Goal: Task Accomplishment & Management: Manage account settings

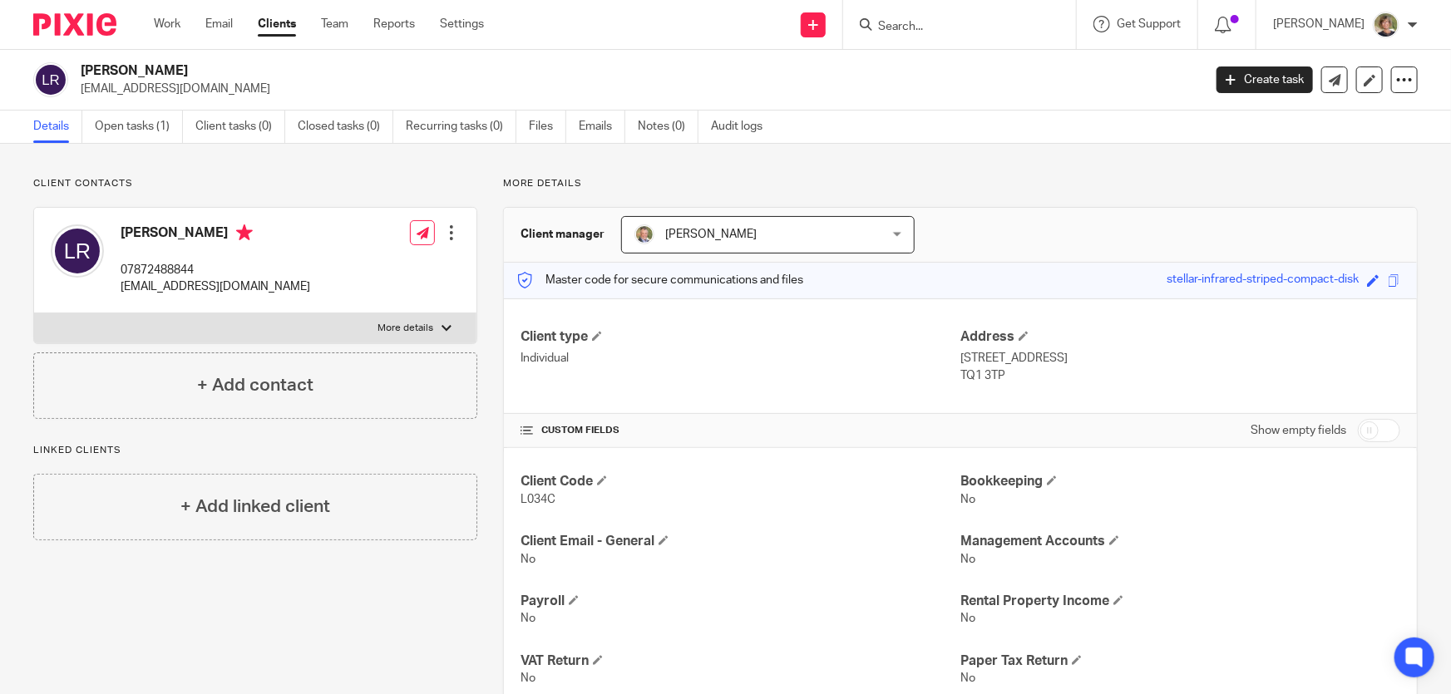
click at [942, 10] on div at bounding box center [959, 24] width 233 height 49
click at [935, 17] on form at bounding box center [964, 24] width 177 height 21
click at [949, 21] on input "Search" at bounding box center [951, 27] width 150 height 15
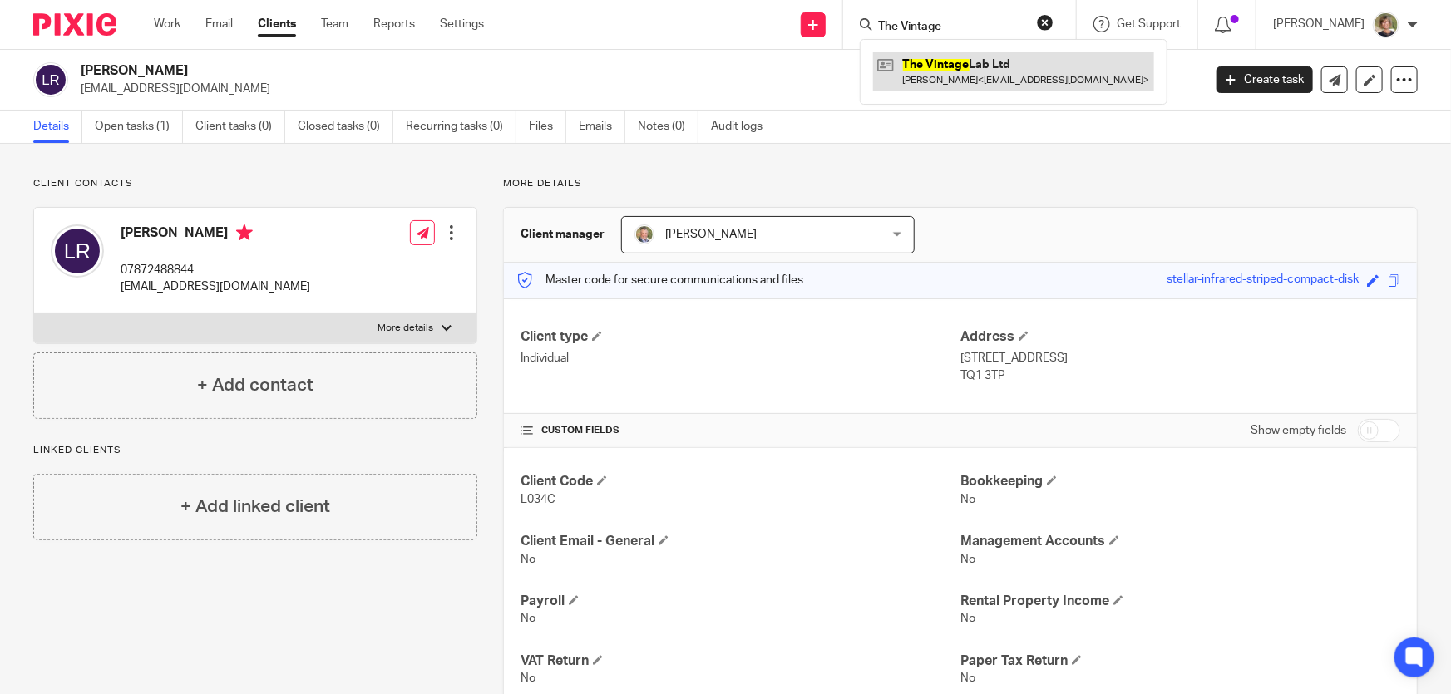
type input "The Vintage"
click at [984, 71] on link at bounding box center [1013, 71] width 281 height 38
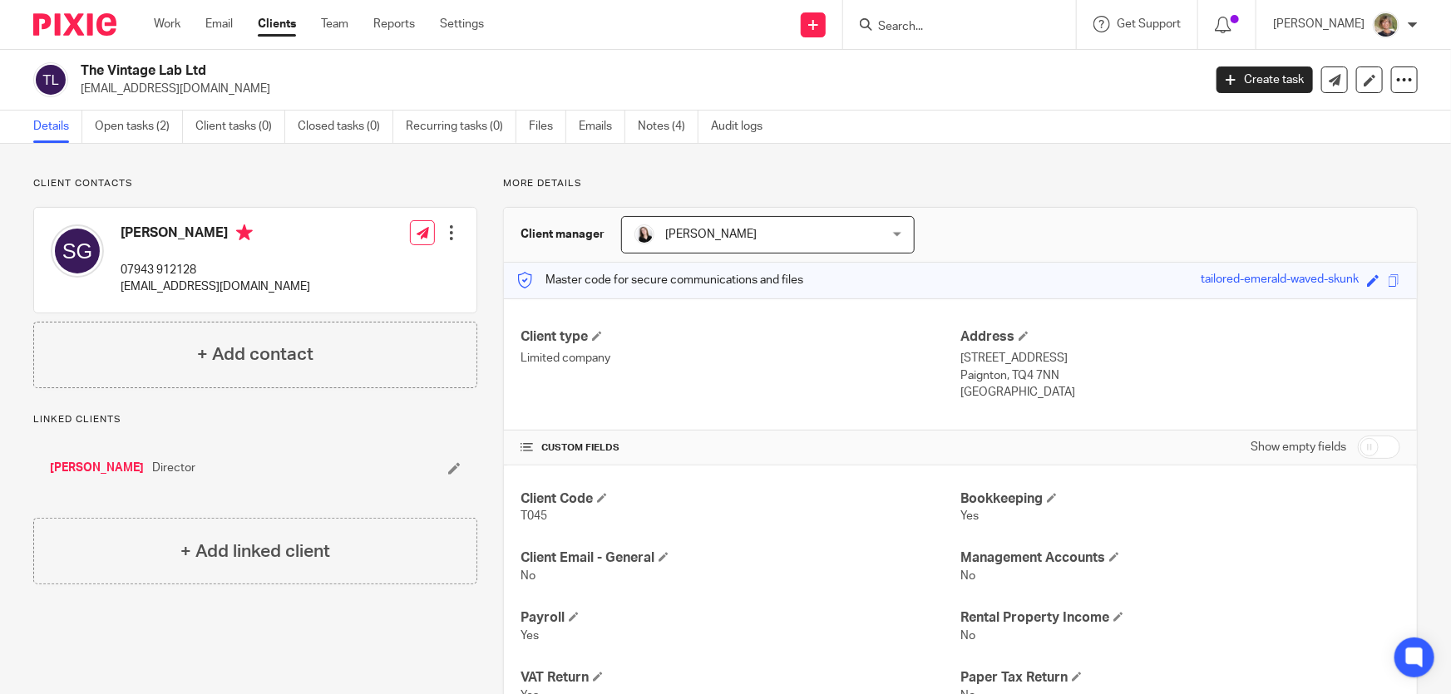
click at [449, 226] on div at bounding box center [451, 232] width 17 height 17
click at [959, 175] on div "Client contacts [PERSON_NAME] 07943 912128 [EMAIL_ADDRESS][DOMAIN_NAME] Edit co…" at bounding box center [725, 514] width 1451 height 741
click at [952, 24] on input "Search" at bounding box center [951, 27] width 150 height 15
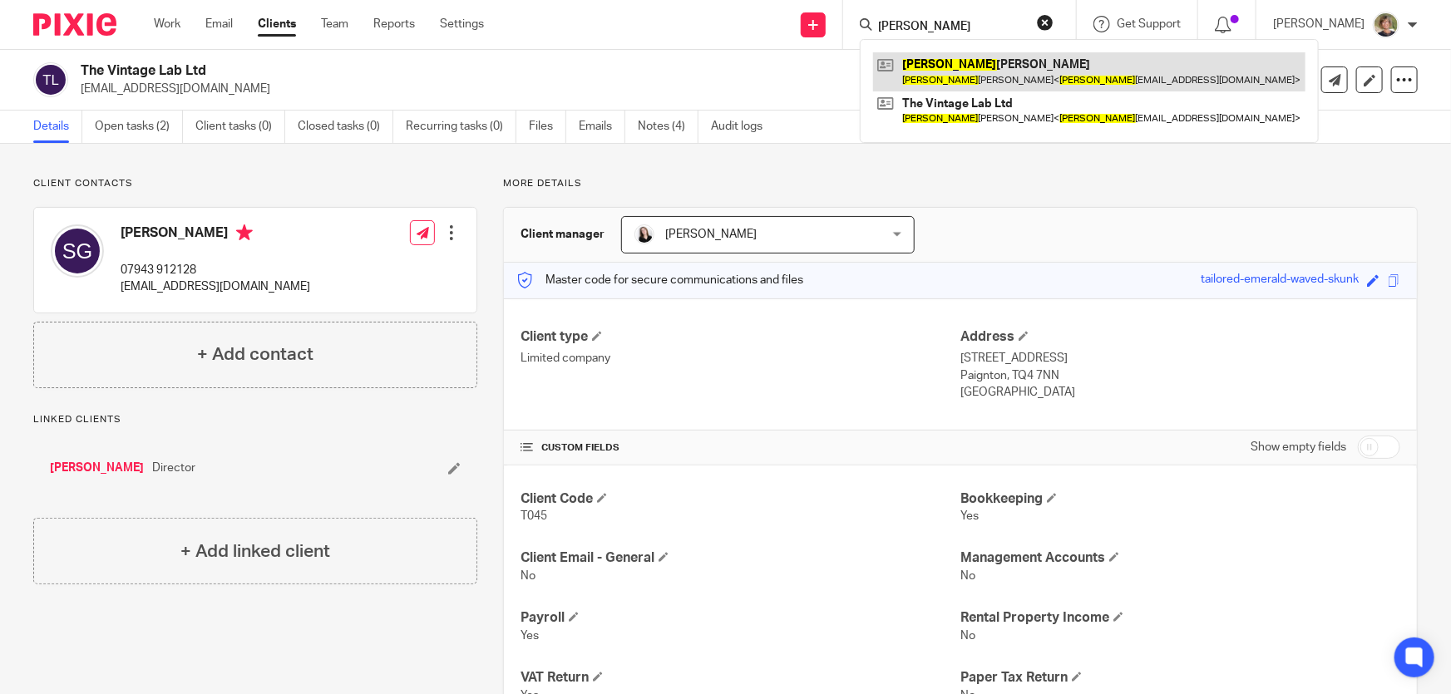
type input "[PERSON_NAME]"
click at [950, 67] on link at bounding box center [1089, 71] width 432 height 38
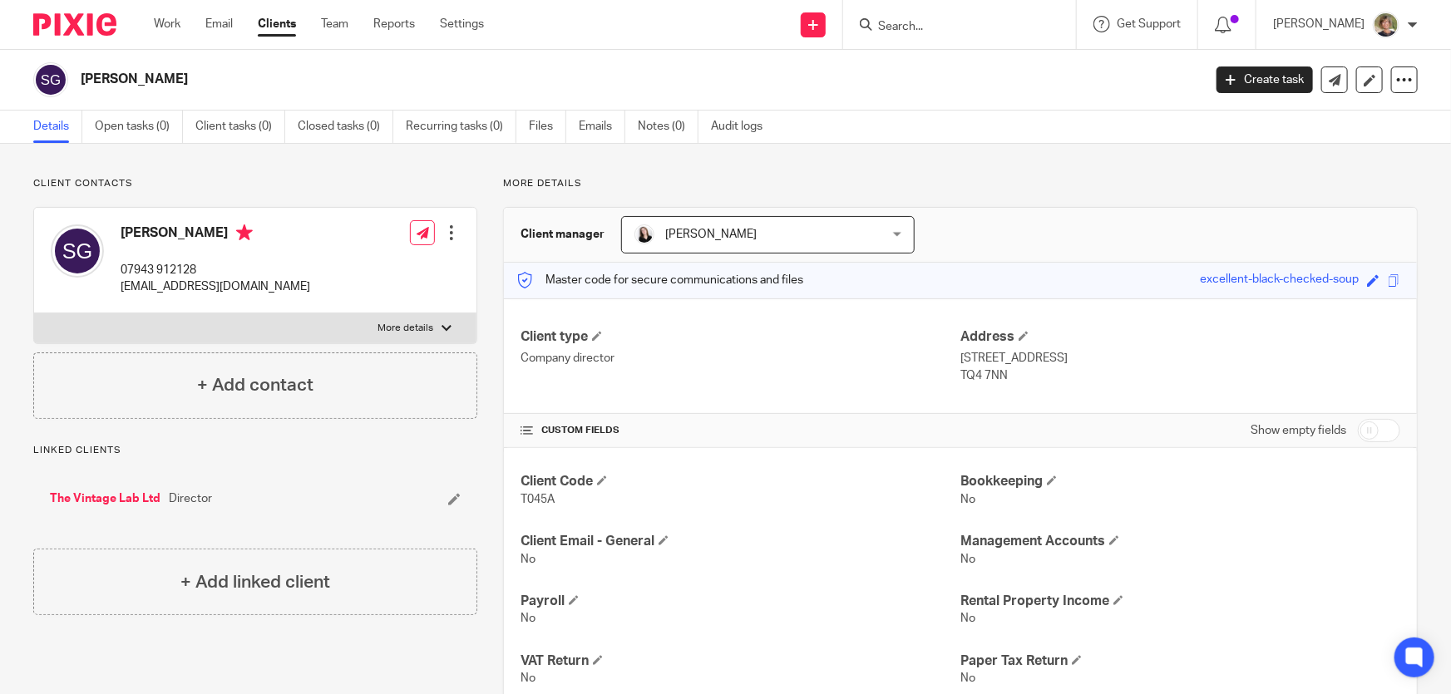
click at [445, 231] on div at bounding box center [451, 232] width 17 height 17
click at [368, 265] on link "Edit contact" at bounding box center [373, 270] width 159 height 24
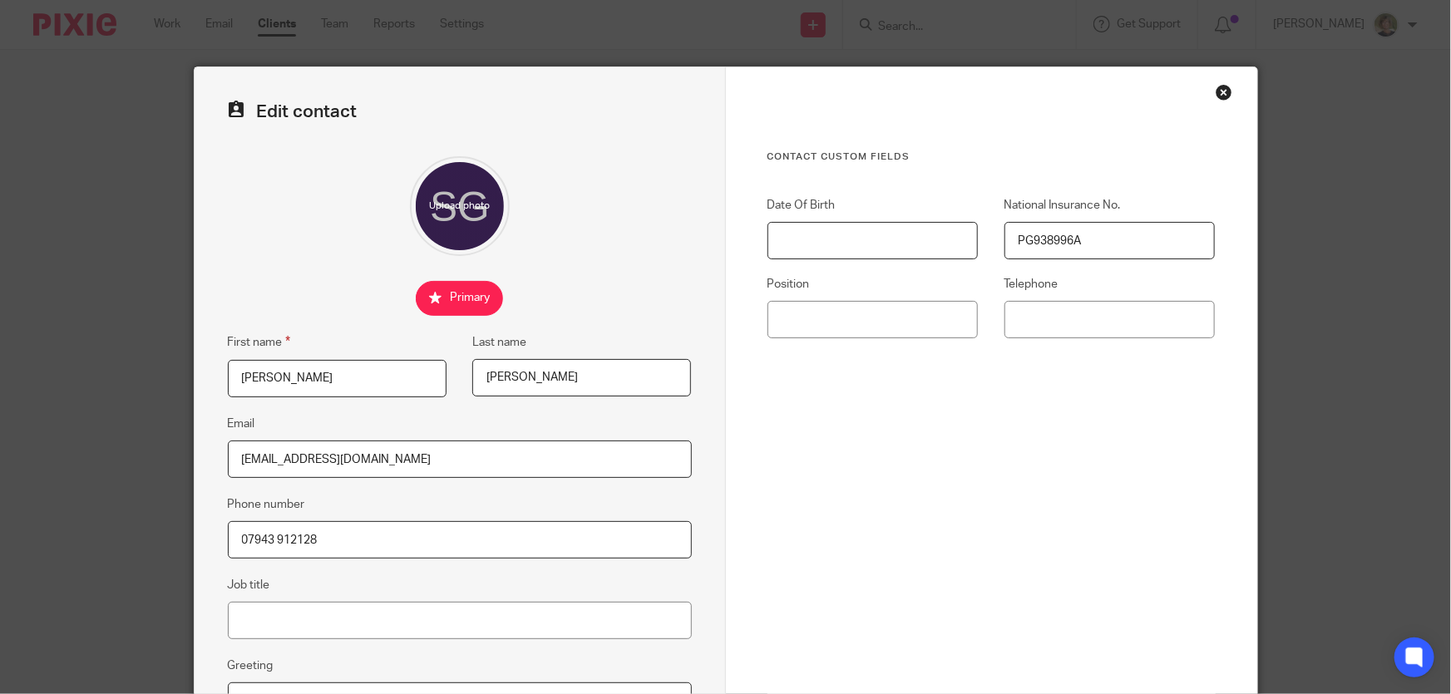
click at [811, 246] on input "Date Of Birth" at bounding box center [872, 240] width 211 height 37
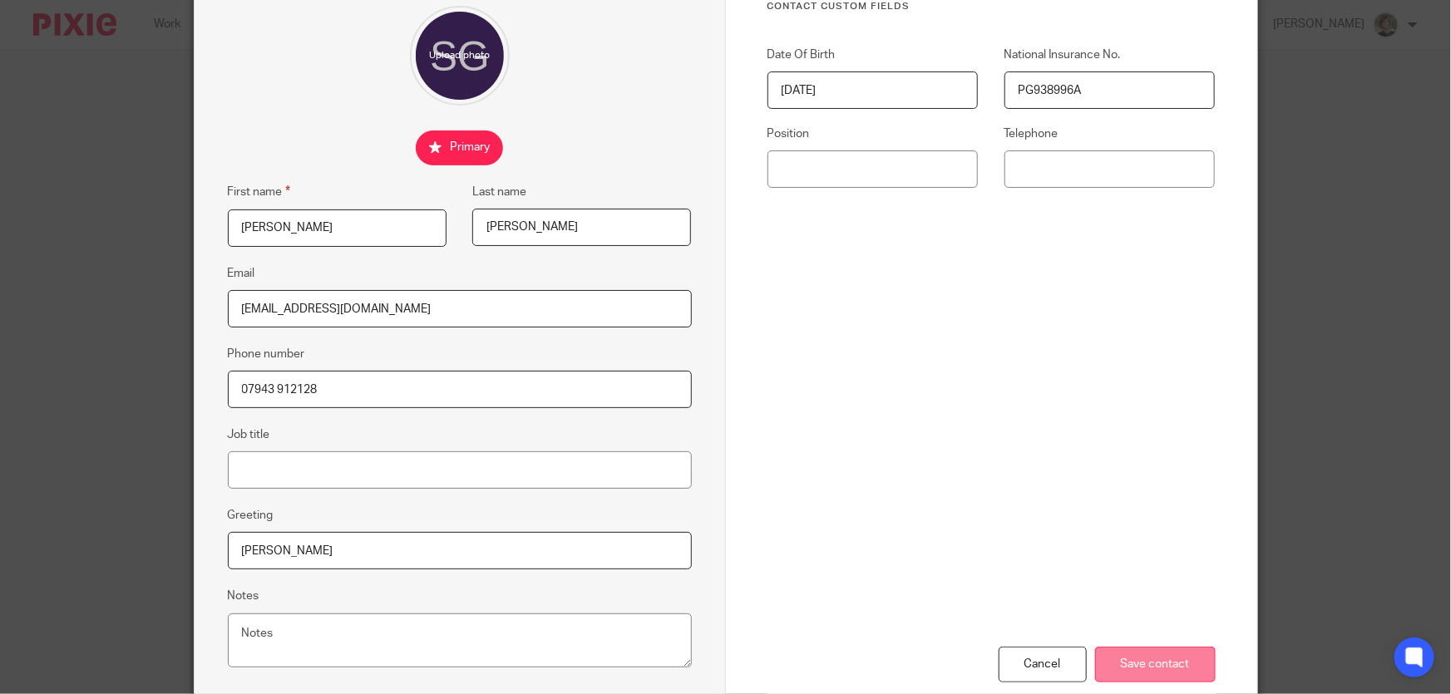
type input "[DATE]"
click at [1176, 662] on input "Save contact" at bounding box center [1155, 665] width 121 height 36
click at [1189, 651] on input "Save contact" at bounding box center [1155, 665] width 121 height 36
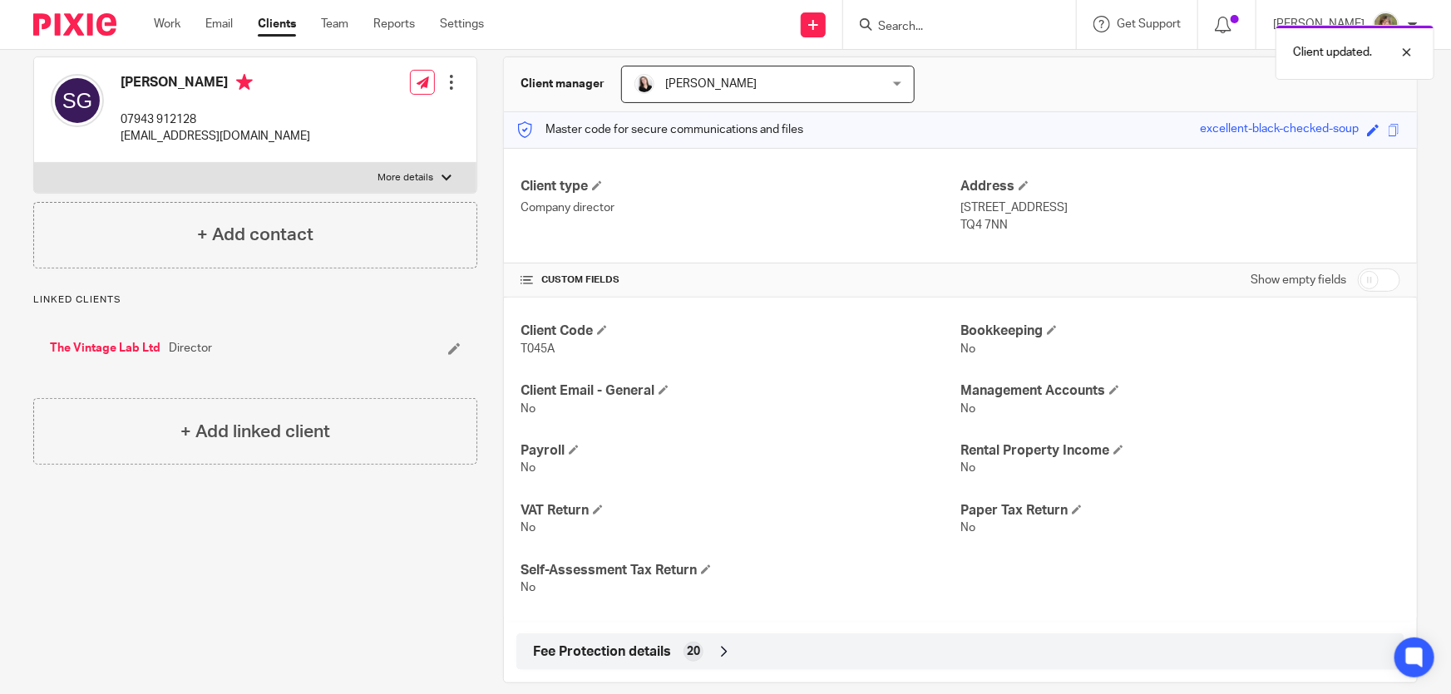
scroll to position [172, 0]
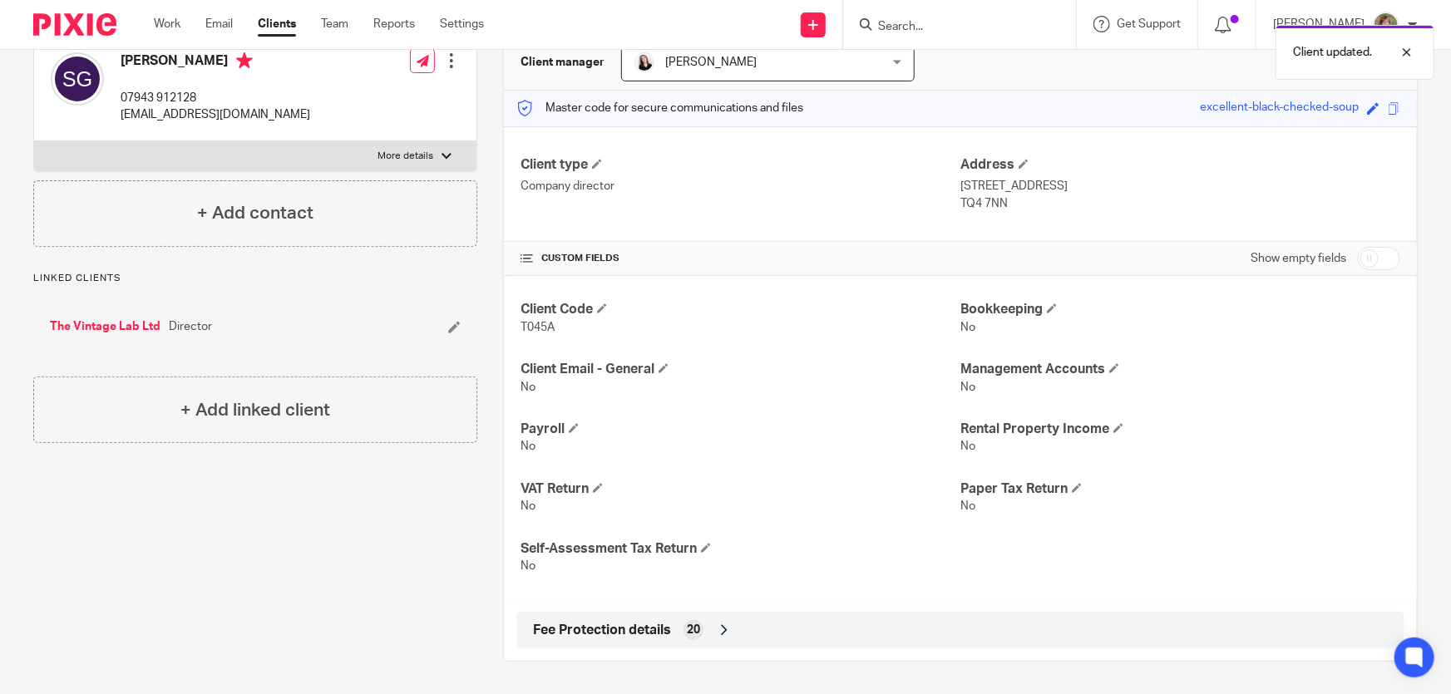
click at [121, 330] on link "The Vintage Lab Ltd" at bounding box center [105, 326] width 111 height 17
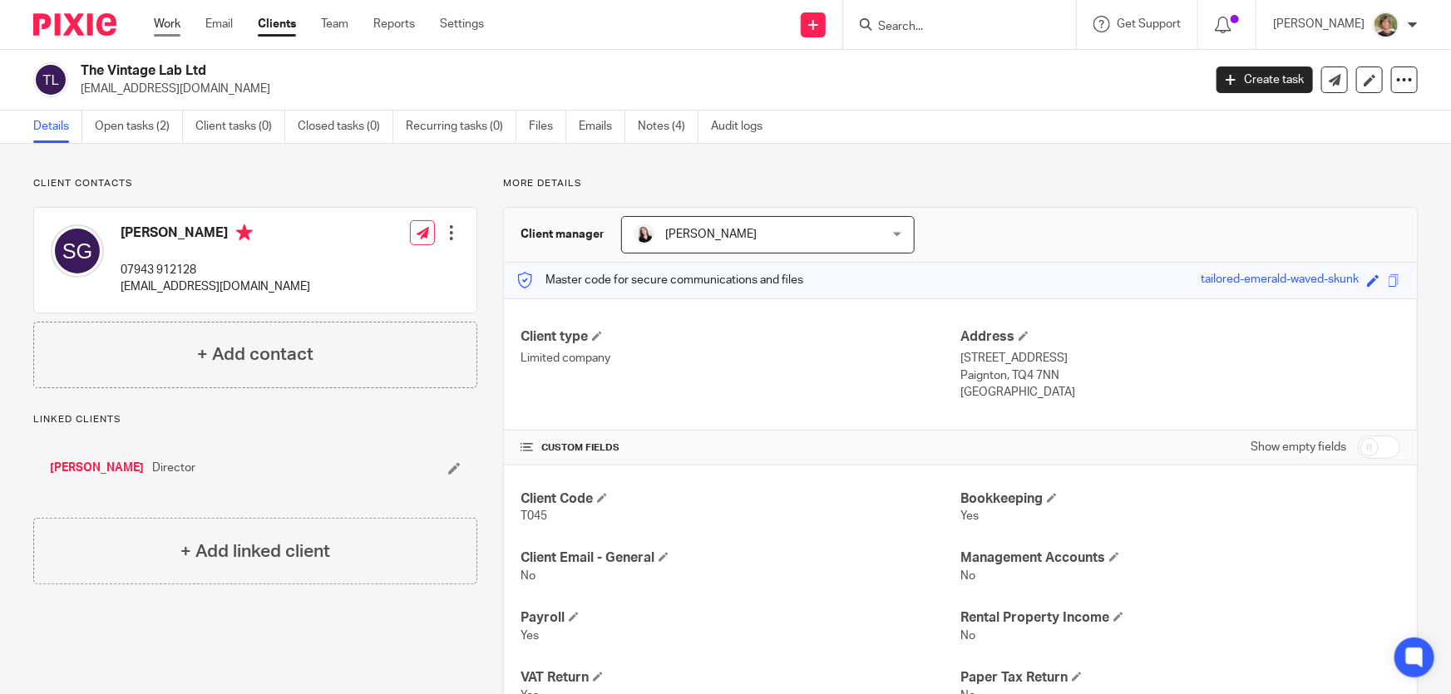
click at [161, 21] on link "Work" at bounding box center [167, 24] width 27 height 17
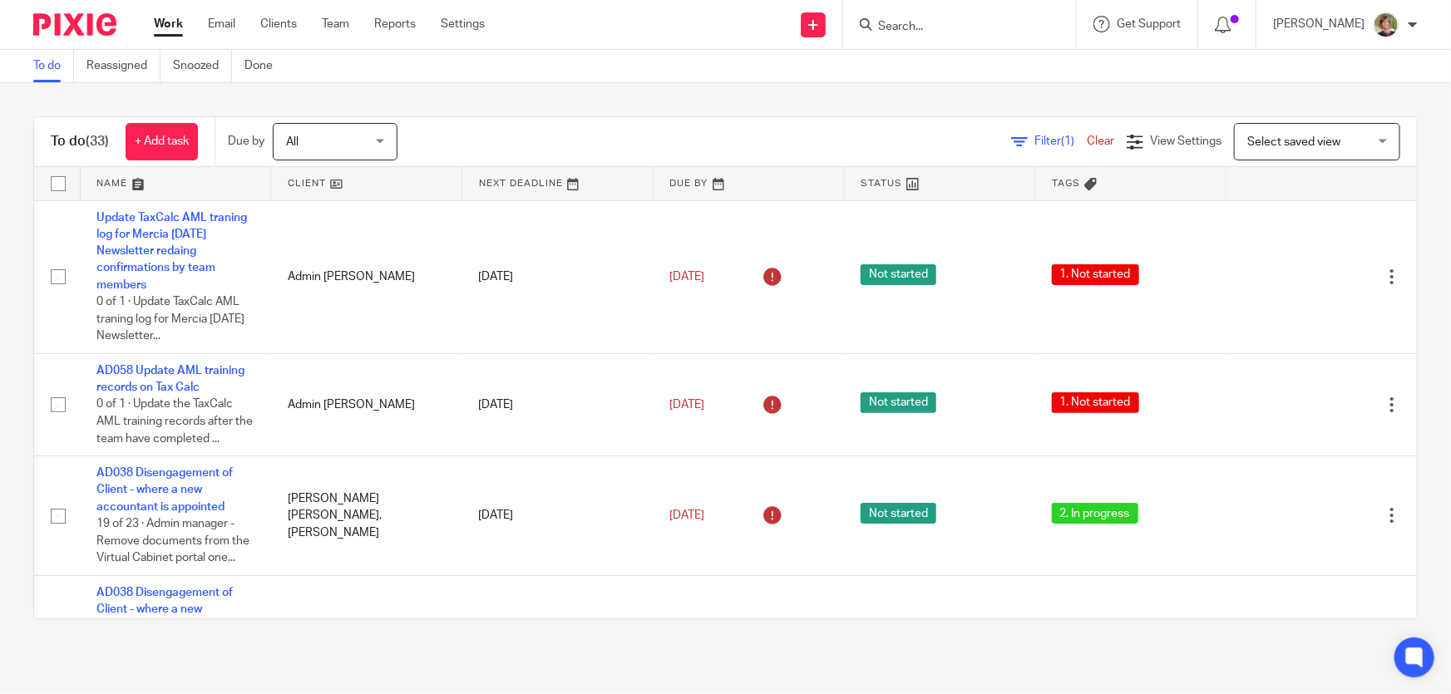
click at [936, 27] on input "Search" at bounding box center [951, 27] width 150 height 15
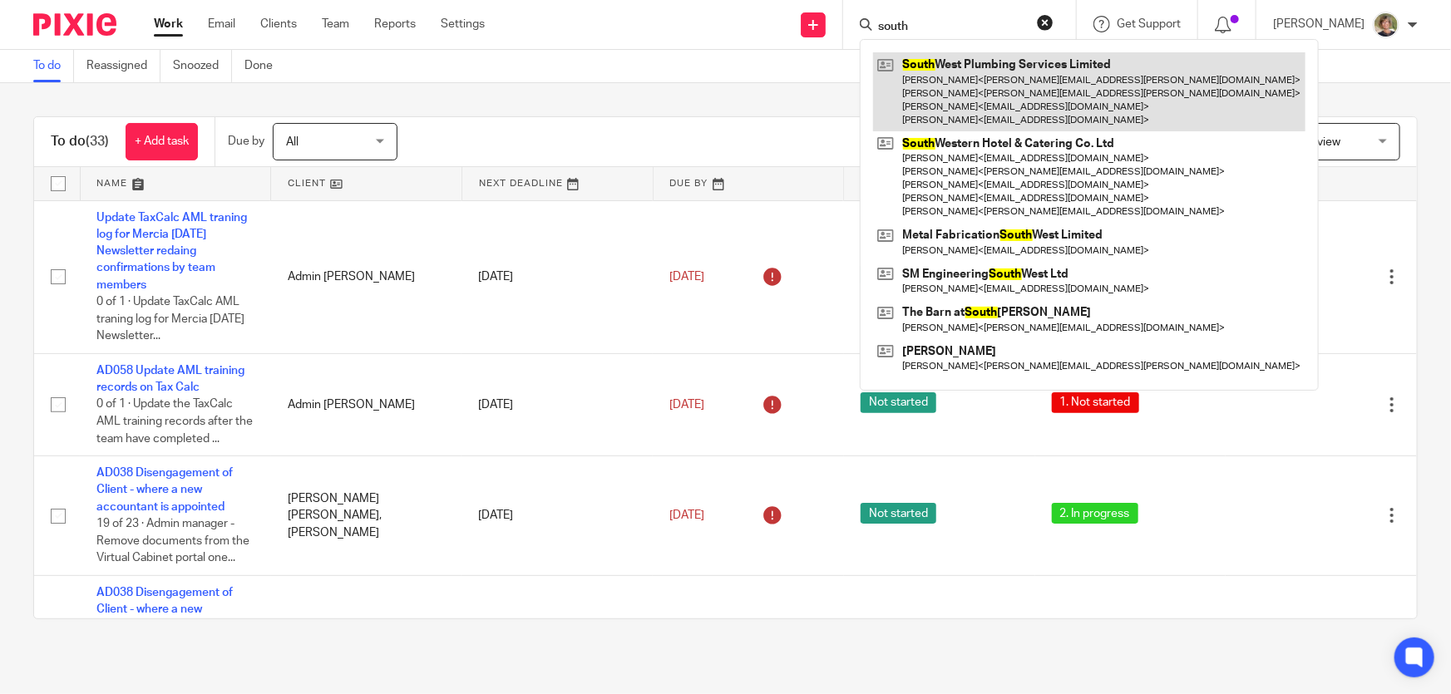
type input "south"
click at [1033, 97] on link at bounding box center [1089, 91] width 432 height 79
